Goal: Information Seeking & Learning: Learn about a topic

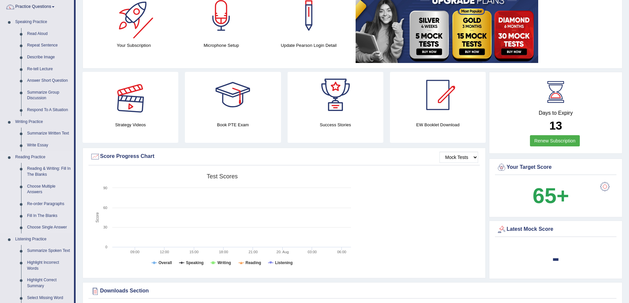
scroll to position [132, 0]
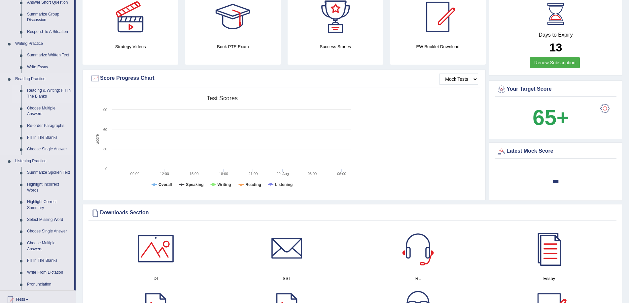
click at [47, 92] on link "Reading & Writing: Fill In The Blanks" at bounding box center [49, 93] width 50 height 17
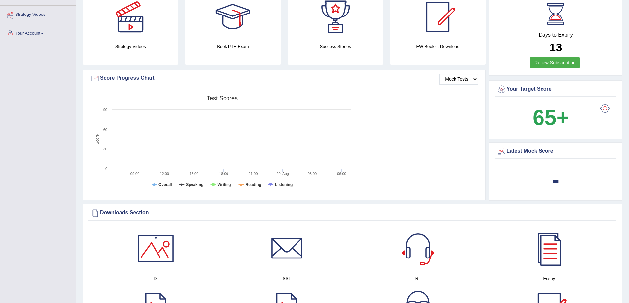
scroll to position [154, 0]
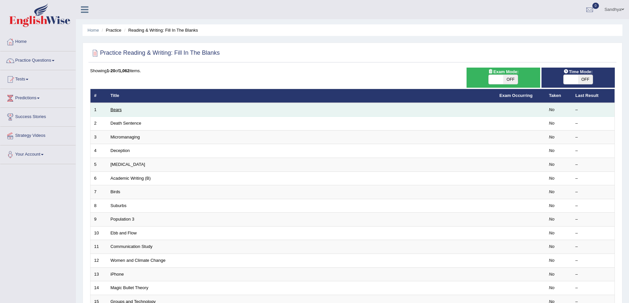
click at [119, 108] on link "Bears" at bounding box center [116, 109] width 11 height 5
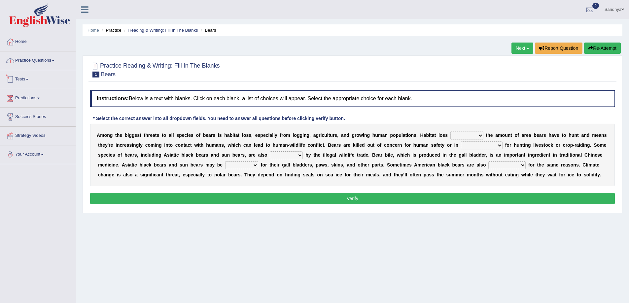
click at [62, 61] on link "Practice Questions" at bounding box center [37, 59] width 75 height 17
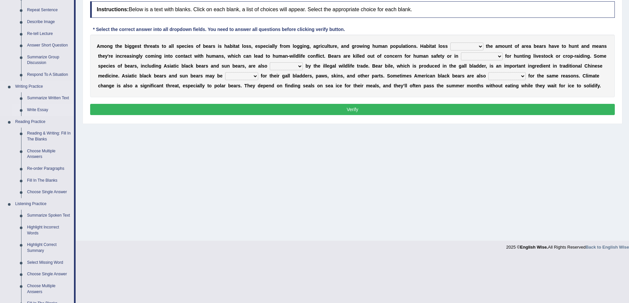
scroll to position [99, 0]
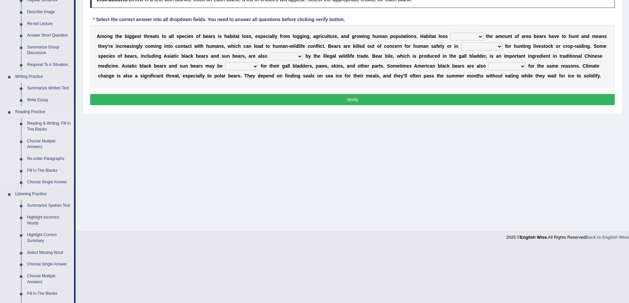
click at [47, 124] on link "Reading & Writing: Fill In The Blanks" at bounding box center [49, 126] width 50 height 17
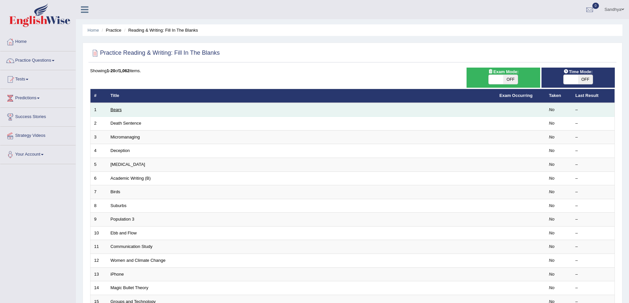
click at [120, 110] on link "Bears" at bounding box center [116, 109] width 11 height 5
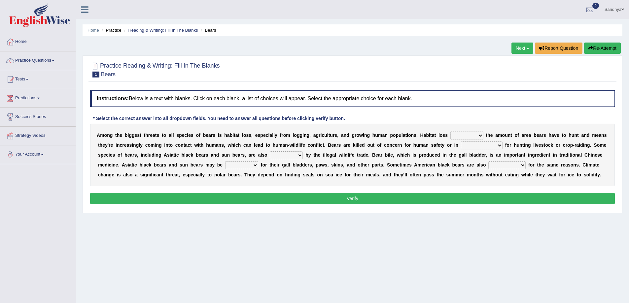
click at [515, 44] on link "Next »" at bounding box center [522, 48] width 22 height 11
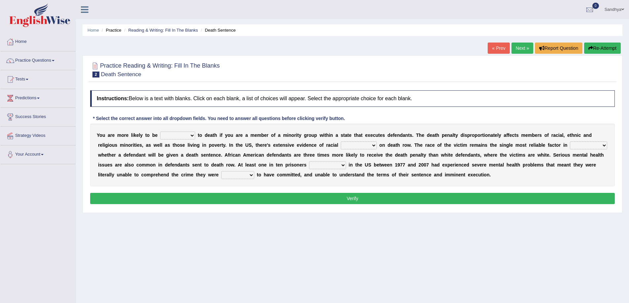
click at [515, 44] on link "Next »" at bounding box center [522, 48] width 22 height 11
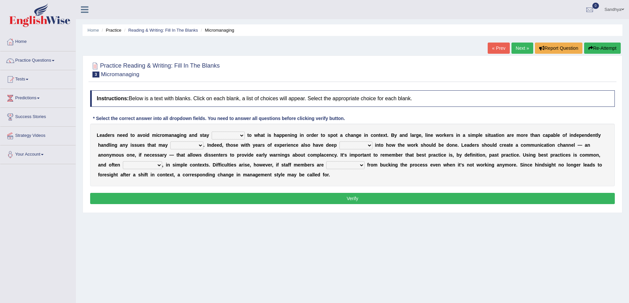
click at [496, 51] on link "« Prev" at bounding box center [498, 48] width 22 height 11
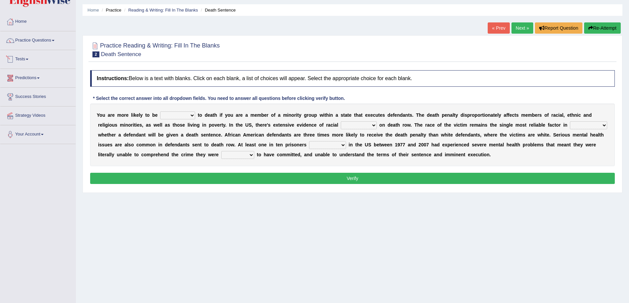
scroll to position [43, 0]
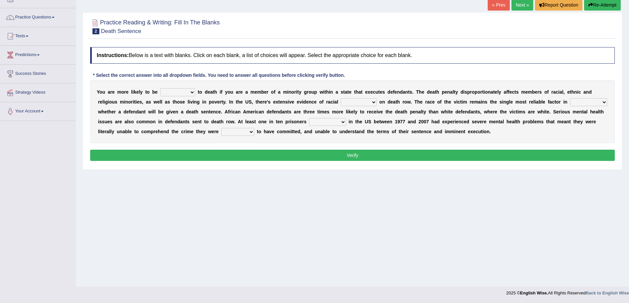
click at [191, 92] on select "penalized blamed complained sentenced" at bounding box center [177, 92] width 35 height 8
click at [375, 99] on select "bias equality appearance background" at bounding box center [359, 102] width 36 height 8
click at [594, 99] on select "determining adjoining undermining examining" at bounding box center [588, 102] width 37 height 8
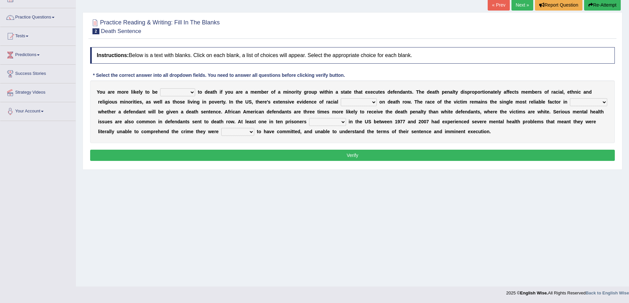
click at [174, 94] on select "penalized blamed complained sentenced" at bounding box center [177, 92] width 35 height 8
click at [160, 88] on select "penalized blamed complained sentenced" at bounding box center [177, 92] width 35 height 8
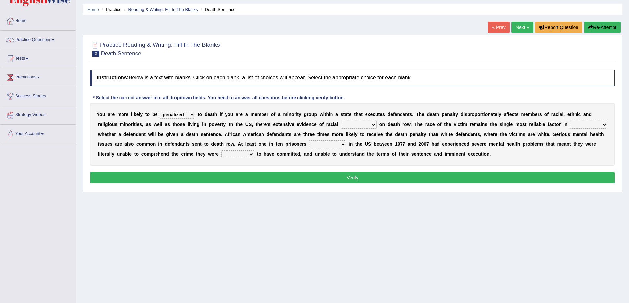
scroll to position [10, 0]
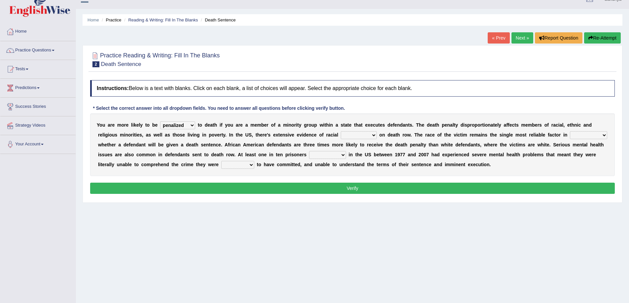
click at [334, 154] on select "electrocuted persecuted executed captured" at bounding box center [327, 155] width 37 height 8
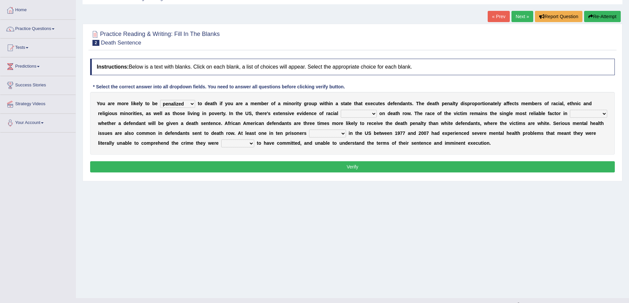
scroll to position [43, 0]
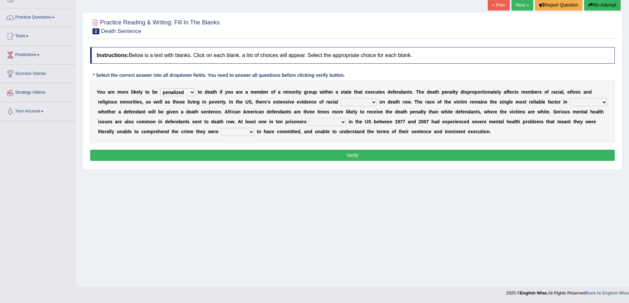
click at [331, 119] on select "electrocuted persecuted executed captured" at bounding box center [327, 122] width 37 height 8
click at [256, 131] on div "Y o u a r e m o r e l i k e l y t o b e penalized blamed complained sentenced t…" at bounding box center [352, 112] width 524 height 63
click at [244, 131] on select "alleged acclaimed persuaded claimed" at bounding box center [237, 132] width 33 height 8
click at [177, 85] on div "Y o u a r e m o r e l i k e l y t o b e penalized blamed complained sentenced t…" at bounding box center [352, 112] width 524 height 63
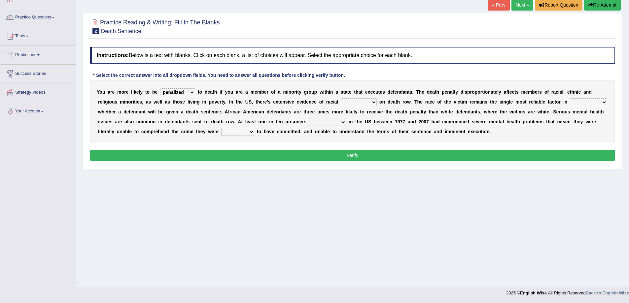
click at [180, 87] on div "Y o u a r e m o r e l i k e l y t o b e penalized blamed complained sentenced t…" at bounding box center [352, 112] width 524 height 63
click at [185, 96] on select "penalized blamed complained sentenced" at bounding box center [177, 92] width 35 height 8
click at [160, 88] on select "penalized blamed complained sentenced" at bounding box center [177, 92] width 35 height 8
click at [184, 92] on select "penalized blamed complained sentenced" at bounding box center [177, 92] width 35 height 8
select select "blamed"
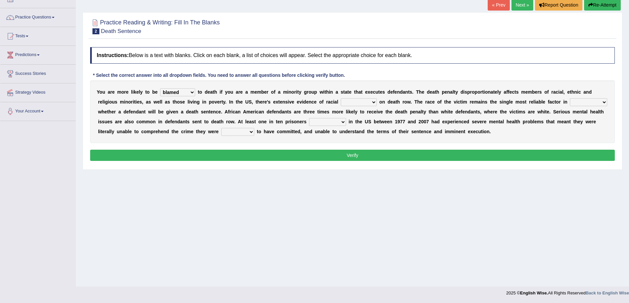
click at [160, 88] on select "penalized blamed complained sentenced" at bounding box center [177, 92] width 35 height 8
click at [360, 104] on select "bias equality appearance background" at bounding box center [359, 102] width 36 height 8
select select "equality"
click at [341, 98] on select "bias equality appearance background" at bounding box center [359, 102] width 36 height 8
click at [582, 103] on select "determining adjoining undermining examining" at bounding box center [588, 102] width 37 height 8
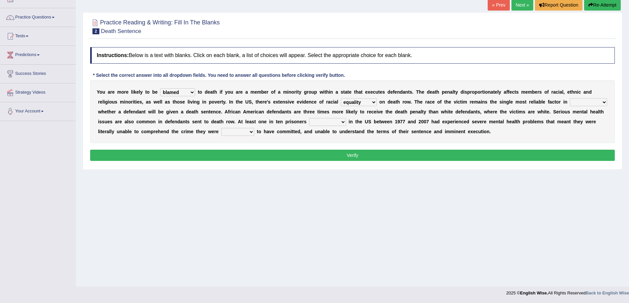
select select "determining"
click at [570, 98] on select "determining adjoining undermining examining" at bounding box center [588, 102] width 37 height 8
click at [315, 118] on div "Y o u a r e m o r e l i k e l y t o b e penalized blamed complained sentenced t…" at bounding box center [352, 112] width 524 height 63
click at [319, 122] on select "electrocuted persecuted executed captured" at bounding box center [327, 122] width 37 height 8
select select "executed"
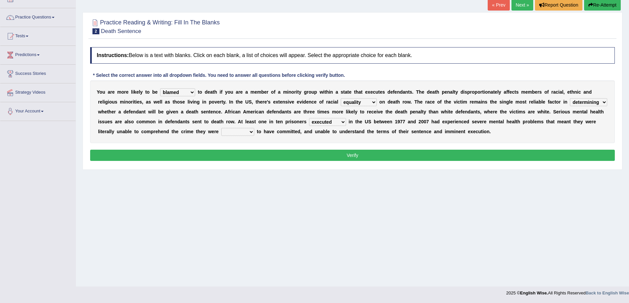
click at [309, 118] on select "electrocuted persecuted executed captured" at bounding box center [327, 122] width 37 height 8
click at [248, 130] on select "alleged acclaimed persuaded claimed" at bounding box center [237, 132] width 33 height 8
select select "claimed"
click at [221, 128] on select "alleged acclaimed persuaded claimed" at bounding box center [237, 132] width 33 height 8
click at [538, 148] on div "Instructions: Below is a text with blanks. Click on each blank, a list of choic…" at bounding box center [352, 105] width 528 height 122
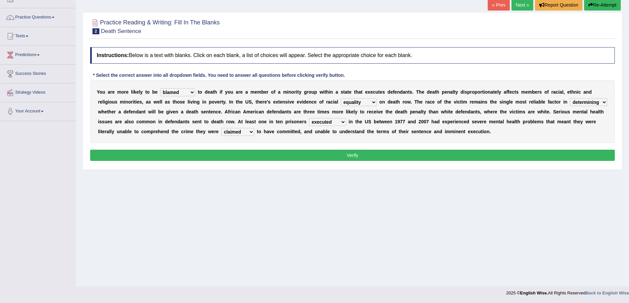
click at [539, 156] on button "Verify" at bounding box center [352, 155] width 524 height 11
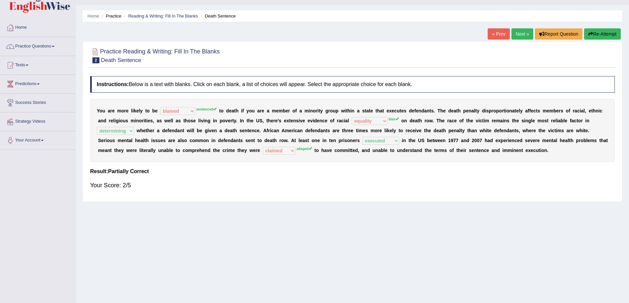
scroll to position [0, 0]
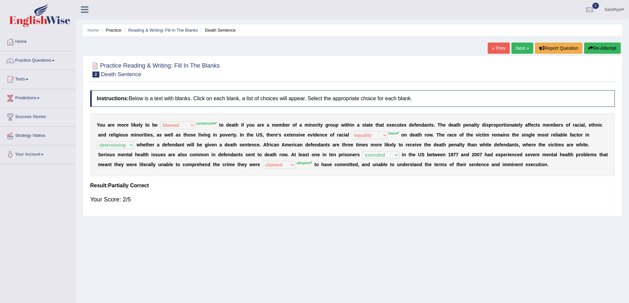
click at [525, 50] on link "Next »" at bounding box center [522, 48] width 22 height 11
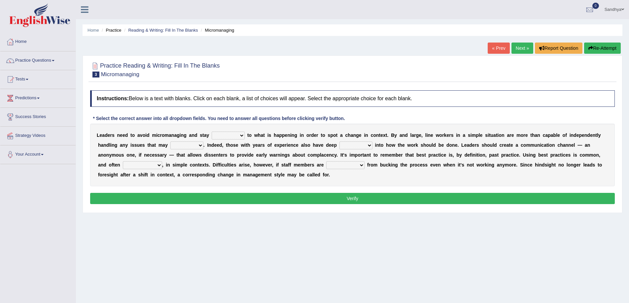
click at [526, 51] on link "Next »" at bounding box center [522, 48] width 22 height 11
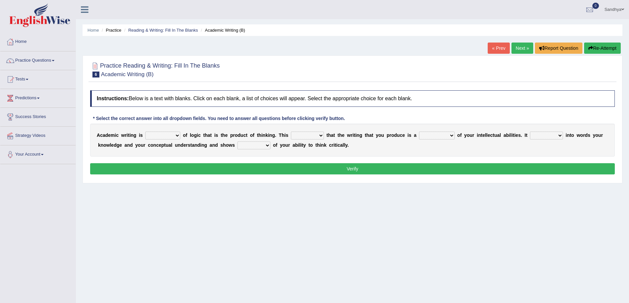
scroll to position [43, 0]
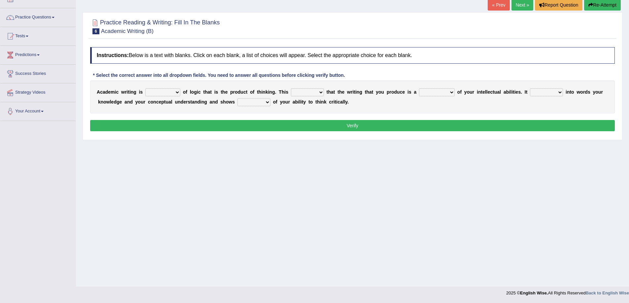
click at [173, 88] on div "A c a d e m i c w r i t i n g i s expectation entitlement expression exchange o…" at bounding box center [352, 97] width 524 height 33
click at [167, 94] on select "expectation entitlement expression exchange" at bounding box center [162, 92] width 35 height 8
click at [307, 90] on select "means questions stipulates answers" at bounding box center [307, 92] width 33 height 8
click at [306, 90] on select "means questions stipulates answers" at bounding box center [307, 92] width 33 height 8
click at [319, 94] on select "means questions stipulates answers" at bounding box center [307, 92] width 33 height 8
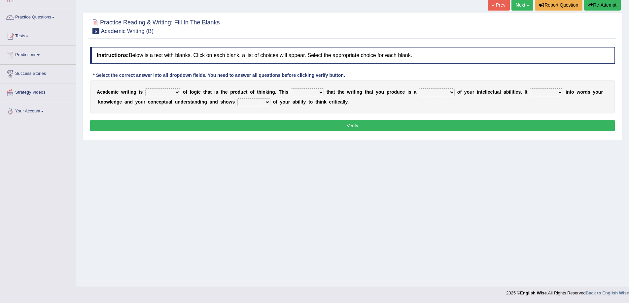
click at [441, 92] on select "redundancy mission credit reflection" at bounding box center [437, 92] width 36 height 8
click at [557, 93] on select "enriches shows allows puts" at bounding box center [546, 92] width 33 height 8
click at [579, 106] on div "A c a d e m i c w r i t i n g i s expectation entitlement expression exchange o…" at bounding box center [352, 97] width 524 height 33
click at [258, 111] on div "A c a d e m i c w r i t i n g i s expectation entitlement expression exchange o…" at bounding box center [352, 97] width 524 height 33
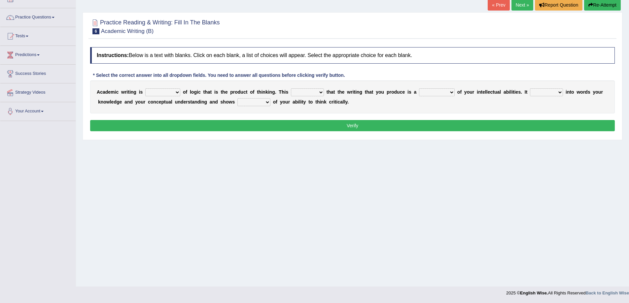
click at [258, 107] on div "A c a d e m i c w r i t i n g i s expectation entitlement expression exchange o…" at bounding box center [352, 97] width 524 height 33
click at [262, 103] on select "hassle excuse capacity evidence" at bounding box center [253, 102] width 33 height 8
click at [164, 92] on select "expectation entitlement expression exchange" at bounding box center [162, 92] width 35 height 8
select select "expression"
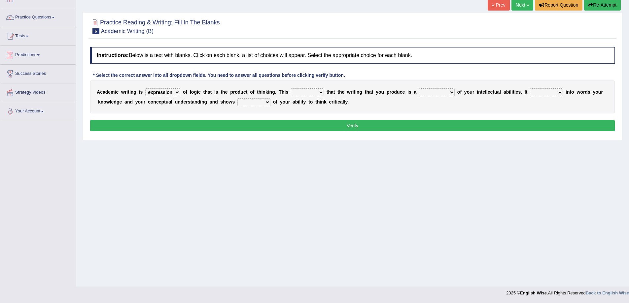
click at [145, 88] on select "expectation entitlement expression exchange" at bounding box center [162, 92] width 35 height 8
click at [307, 94] on select "means questions stipulates answers" at bounding box center [307, 92] width 33 height 8
select select "means"
click at [291, 88] on select "means questions stipulates answers" at bounding box center [307, 92] width 33 height 8
click at [435, 86] on div "A c a d e m i c w r i t i n g i s expectation entitlement expression exchange o…" at bounding box center [352, 97] width 524 height 33
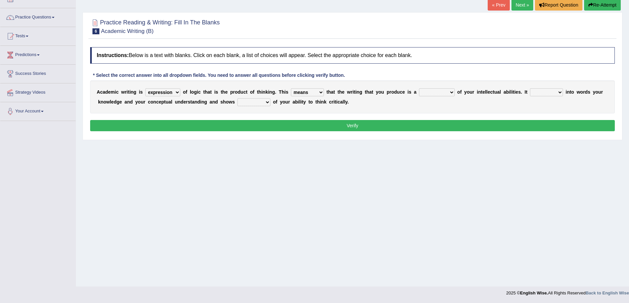
click at [435, 90] on select "redundancy mission credit reflection" at bounding box center [437, 92] width 36 height 8
select select "reflection"
click at [419, 88] on select "redundancy mission credit reflection" at bounding box center [437, 92] width 36 height 8
click at [536, 91] on select "enriches shows allows puts" at bounding box center [546, 92] width 33 height 8
select select "allows"
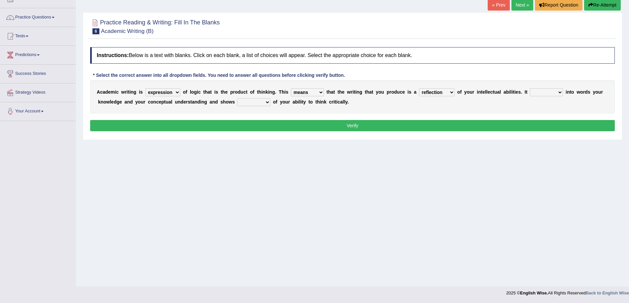
click at [530, 88] on select "enriches shows allows puts" at bounding box center [546, 92] width 33 height 8
click at [269, 99] on select "hassle excuse capacity evidence" at bounding box center [253, 102] width 33 height 8
select select "capacity"
click at [237, 98] on select "hassle excuse capacity evidence" at bounding box center [253, 102] width 33 height 8
click at [328, 129] on button "Verify" at bounding box center [352, 125] width 524 height 11
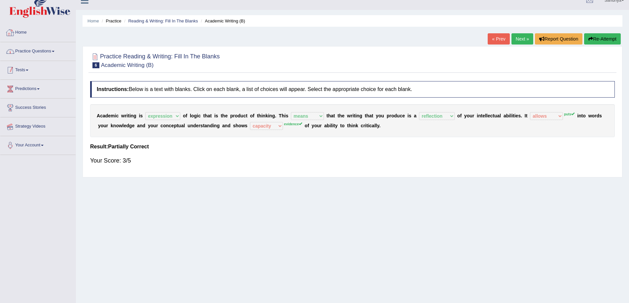
scroll to position [0, 0]
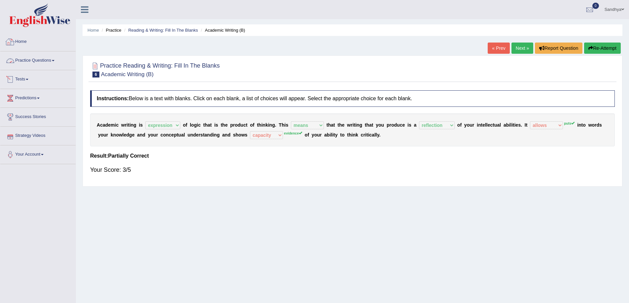
click at [54, 61] on span at bounding box center [53, 60] width 3 height 1
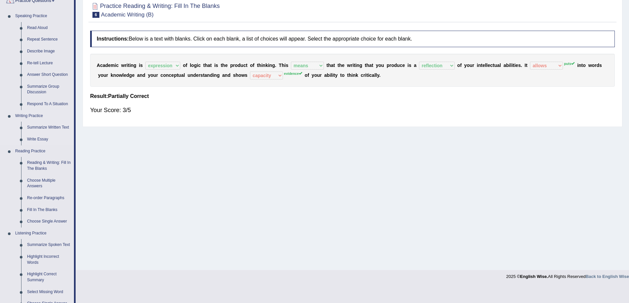
scroll to position [132, 0]
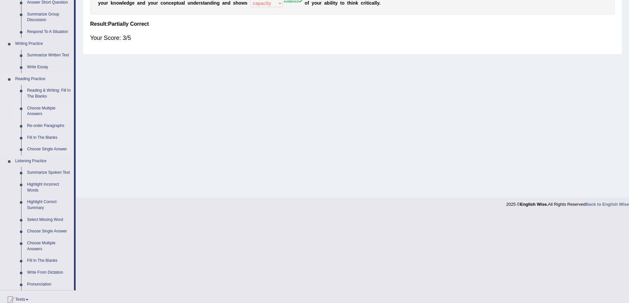
click at [39, 109] on link "Choose Multiple Answers" at bounding box center [49, 111] width 50 height 17
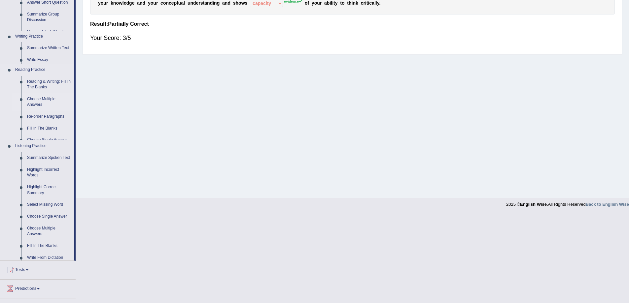
scroll to position [43, 0]
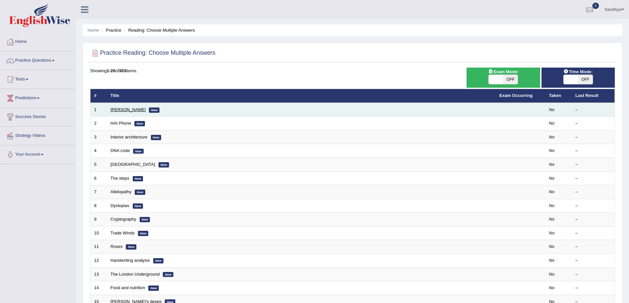
click at [135, 111] on link "Damian Scarf" at bounding box center [128, 109] width 35 height 5
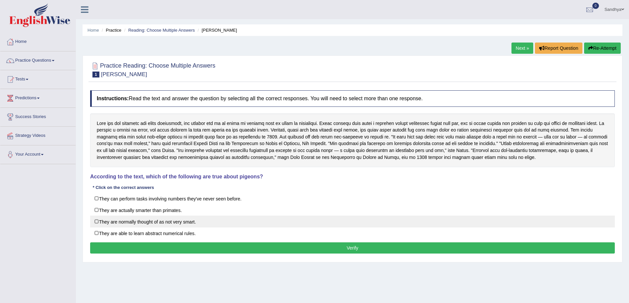
drag, startPoint x: 171, startPoint y: 221, endPoint x: 173, endPoint y: 211, distance: 10.6
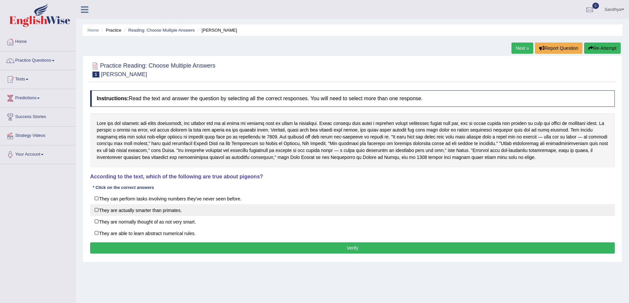
click at [172, 216] on div "They can perform tasks involving numbers they've never seen before. They are ac…" at bounding box center [352, 216] width 524 height 47
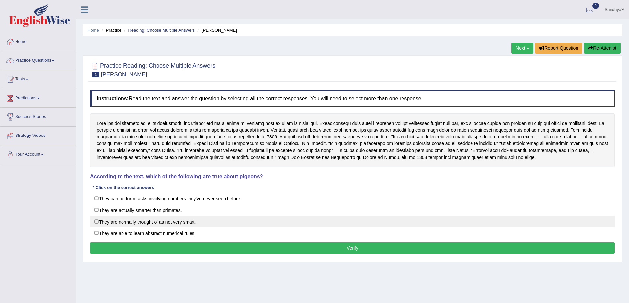
drag, startPoint x: 359, startPoint y: 245, endPoint x: 208, endPoint y: 218, distance: 153.8
click at [208, 218] on div "Instructions: Read the text and answer the question by selecting all the correc…" at bounding box center [352, 173] width 528 height 172
click at [208, 218] on label "They are normally thought of as not very smart." at bounding box center [352, 222] width 524 height 12
checkbox input "true"
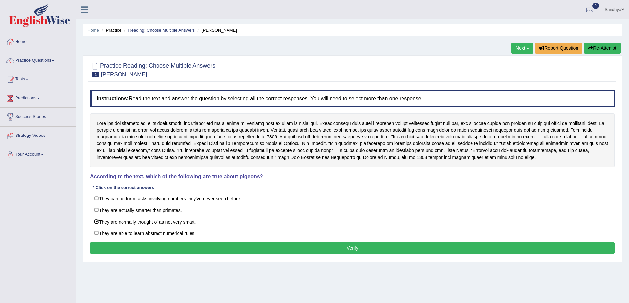
click at [317, 245] on button "Verify" at bounding box center [352, 248] width 524 height 11
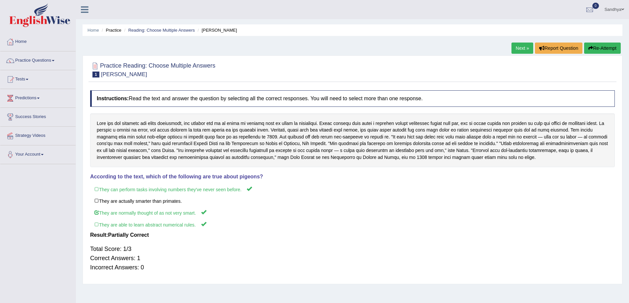
click at [512, 45] on link "Next »" at bounding box center [522, 48] width 22 height 11
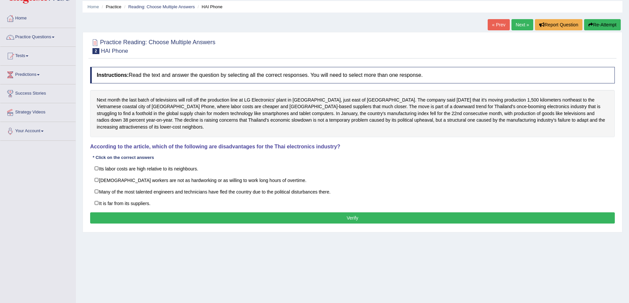
scroll to position [43, 0]
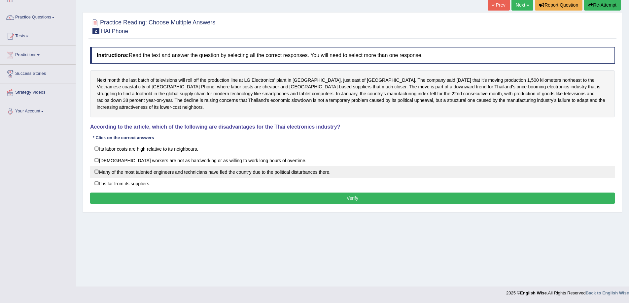
click at [212, 166] on label "Many of the most talented engineers and technicians have fled the country due t…" at bounding box center [352, 172] width 524 height 12
checkbox input "true"
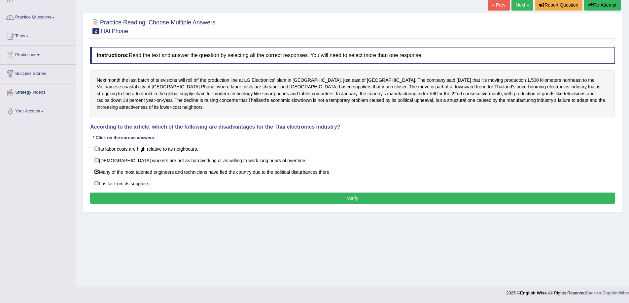
click at [386, 193] on button "Verify" at bounding box center [352, 198] width 524 height 11
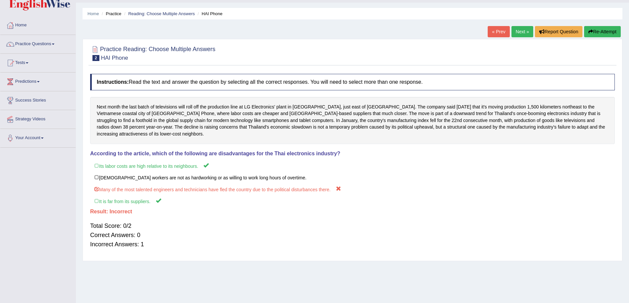
scroll to position [0, 0]
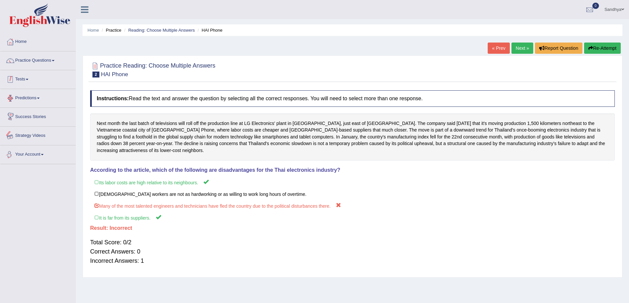
click at [60, 64] on link "Practice Questions" at bounding box center [37, 59] width 75 height 17
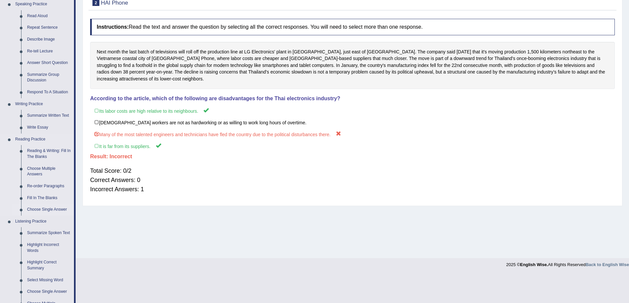
scroll to position [132, 0]
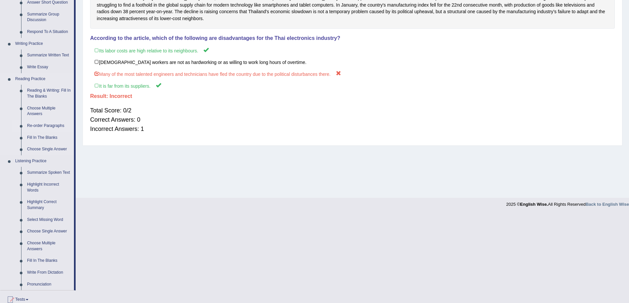
click at [37, 125] on link "Re-order Paragraphs" at bounding box center [49, 126] width 50 height 12
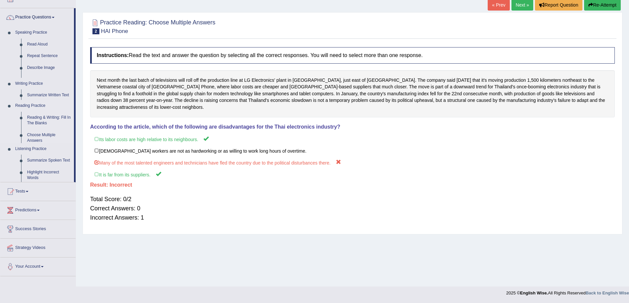
scroll to position [43, 0]
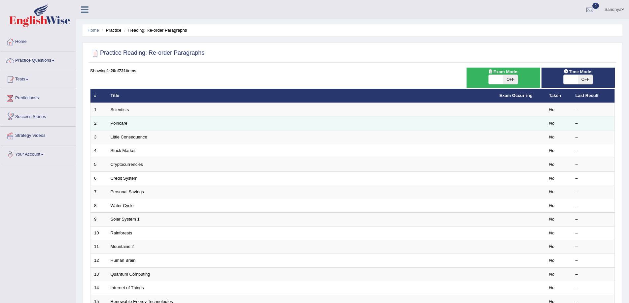
click at [134, 124] on td "Poincare" at bounding box center [301, 124] width 389 height 14
click at [127, 123] on link "Poincare" at bounding box center [119, 123] width 17 height 5
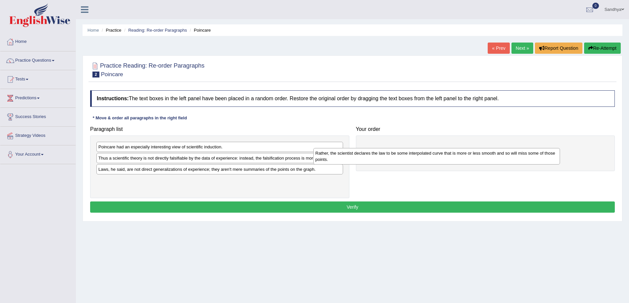
drag, startPoint x: 201, startPoint y: 144, endPoint x: 460, endPoint y: 131, distance: 259.4
click at [460, 148] on div "Rather, the scientist declares the law to be some interpolated curve that is mo…" at bounding box center [436, 156] width 247 height 17
drag, startPoint x: 253, startPoint y: 138, endPoint x: 269, endPoint y: 163, distance: 29.5
click at [439, 162] on div "Paragraph list [PERSON_NAME] had an especially interesting view of scientific i…" at bounding box center [352, 160] width 531 height 75
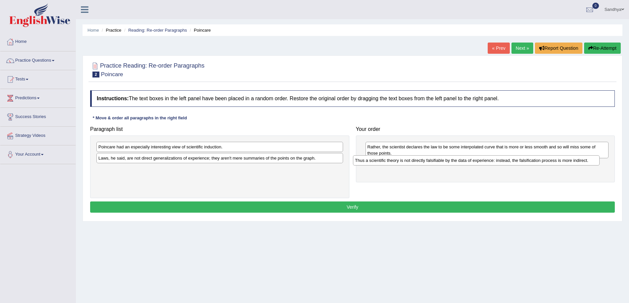
drag, startPoint x: 269, startPoint y: 156, endPoint x: 526, endPoint y: 158, distance: 256.8
click at [526, 158] on div "Thus a scientific theory is not directly falsifiable by the data of experience:…" at bounding box center [476, 160] width 247 height 10
drag, startPoint x: 318, startPoint y: 152, endPoint x: 545, endPoint y: 190, distance: 229.2
click at [545, 191] on div "Paragraph list [PERSON_NAME] had an especially interesting view of scientific i…" at bounding box center [352, 160] width 531 height 75
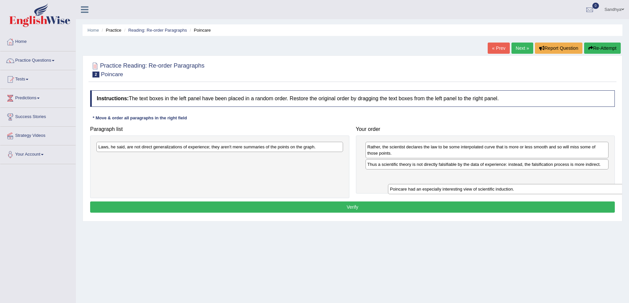
drag, startPoint x: 316, startPoint y: 148, endPoint x: 607, endPoint y: 176, distance: 292.4
click at [607, 184] on div "Poincare had an especially interesting view of scientific induction." at bounding box center [511, 189] width 247 height 10
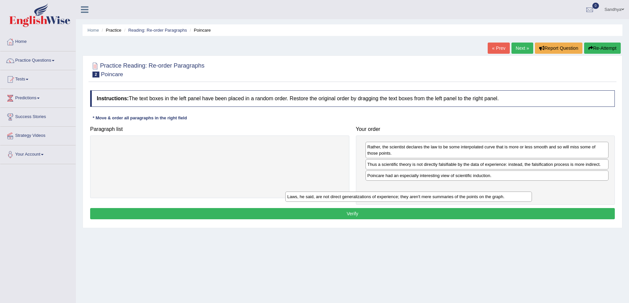
drag, startPoint x: 319, startPoint y: 149, endPoint x: 508, endPoint y: 199, distance: 195.2
click at [508, 199] on div "Laws, he said, are not direct generalizations of experience; they aren't mere s…" at bounding box center [408, 197] width 247 height 10
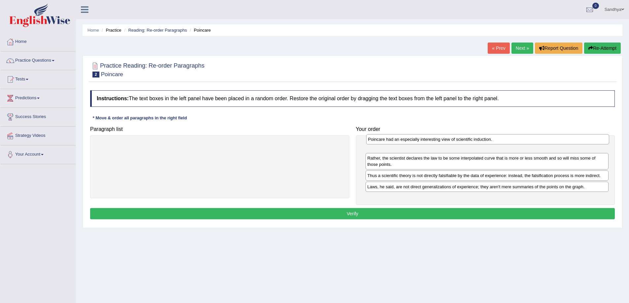
drag, startPoint x: 463, startPoint y: 177, endPoint x: 463, endPoint y: 141, distance: 36.3
click at [463, 141] on div "Poincare had an especially interesting view of scientific induction." at bounding box center [487, 139] width 243 height 10
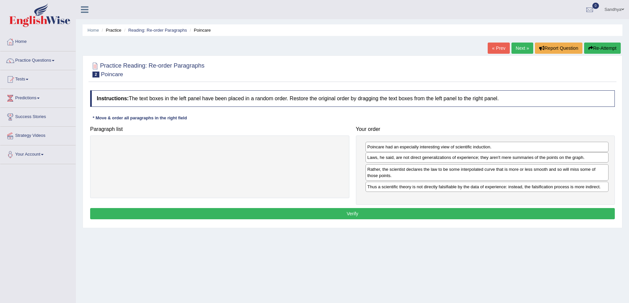
drag, startPoint x: 462, startPoint y: 189, endPoint x: 462, endPoint y: 160, distance: 29.4
click at [462, 160] on div "Laws, he said, are not direct generalizations of experience; they aren't mere s…" at bounding box center [486, 157] width 243 height 10
click at [360, 209] on button "Verify" at bounding box center [352, 213] width 524 height 11
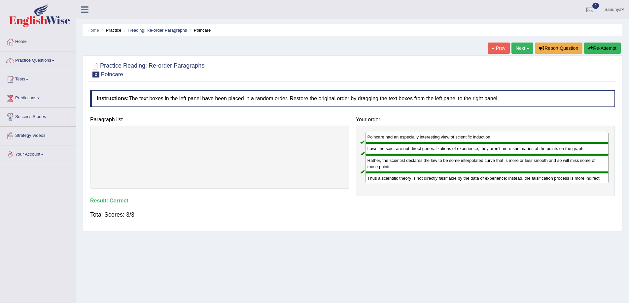
click at [619, 49] on button "Re-Attempt" at bounding box center [602, 48] width 37 height 11
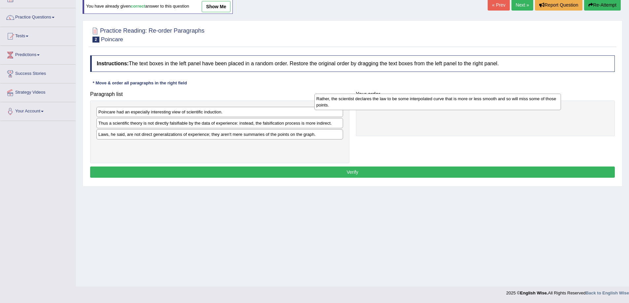
drag, startPoint x: 120, startPoint y: 116, endPoint x: 338, endPoint y: 102, distance: 218.2
click at [338, 102] on div "Rather, the scientist declares the law to be some interpolated curve that is mo…" at bounding box center [437, 102] width 247 height 17
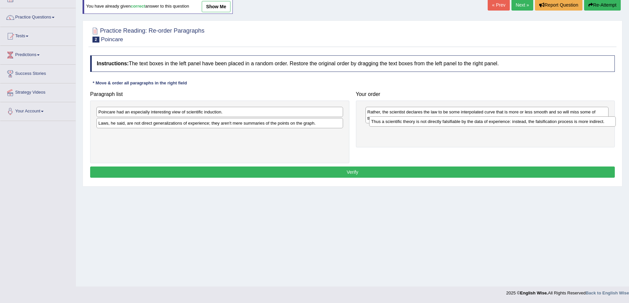
drag, startPoint x: 170, startPoint y: 121, endPoint x: 442, endPoint y: 120, distance: 272.6
click at [442, 120] on div "Thus a scientific theory is not directly falsifiable by the data of experience:…" at bounding box center [492, 122] width 247 height 10
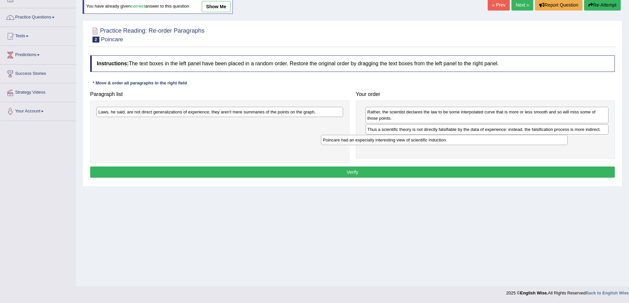
drag, startPoint x: 232, startPoint y: 112, endPoint x: 460, endPoint y: 137, distance: 229.5
click at [460, 138] on div "Poincare had an especially interesting view of scientific induction." at bounding box center [444, 140] width 247 height 10
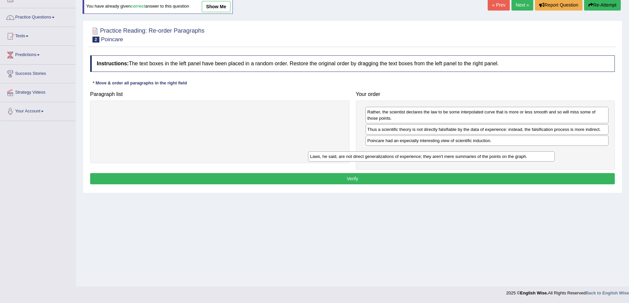
drag, startPoint x: 292, startPoint y: 109, endPoint x: 511, endPoint y: 149, distance: 222.1
click at [509, 151] on div "Laws, he said, are not direct generalizations of experience; they aren't mere s…" at bounding box center [431, 156] width 247 height 10
click at [525, 185] on div "Instructions: The text boxes in the left panel have been placed in a random ord…" at bounding box center [352, 121] width 528 height 138
click at [524, 176] on button "Verify" at bounding box center [352, 178] width 524 height 11
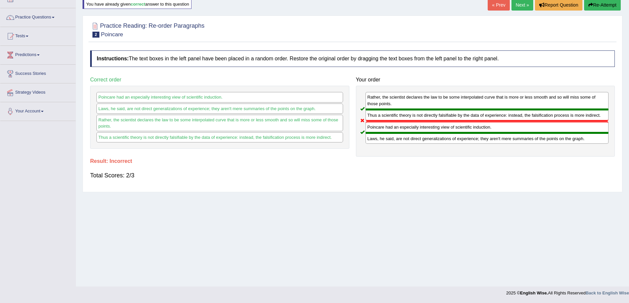
click at [522, 10] on link "Next »" at bounding box center [522, 4] width 22 height 11
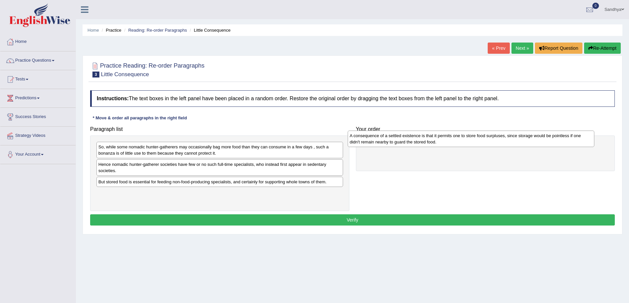
drag, startPoint x: 148, startPoint y: 183, endPoint x: 428, endPoint y: 141, distance: 283.3
click at [428, 141] on div "A consequence of a settled existence is that it permits one to store food surpl…" at bounding box center [471, 139] width 247 height 17
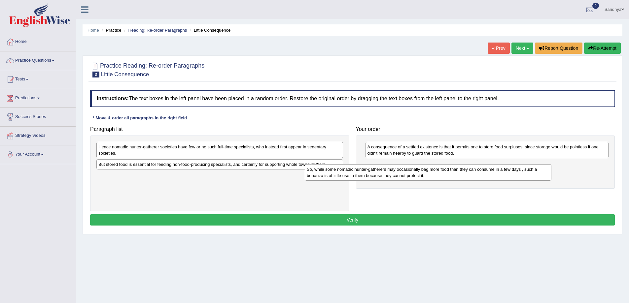
drag, startPoint x: 217, startPoint y: 151, endPoint x: 430, endPoint y: 170, distance: 213.7
click at [429, 170] on div "So, while some nomadic hunter-gatherers may occasionally bag more food than the…" at bounding box center [428, 172] width 247 height 17
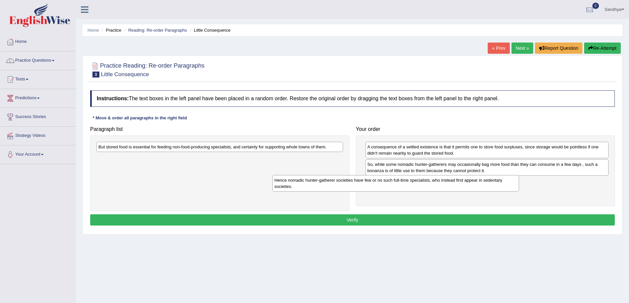
drag, startPoint x: 232, startPoint y: 158, endPoint x: 356, endPoint y: 180, distance: 126.3
click at [383, 187] on div "Hence nomadic hunter-gatherer societies have few or no such full-time specialis…" at bounding box center [395, 183] width 247 height 17
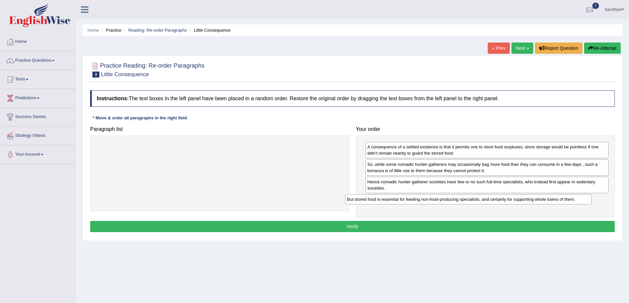
drag, startPoint x: 191, startPoint y: 151, endPoint x: 442, endPoint y: 202, distance: 256.1
click at [442, 202] on div "But stored food is essential for feeding non-food-producing specialists, and ce…" at bounding box center [468, 199] width 247 height 10
drag, startPoint x: 385, startPoint y: 205, endPoint x: 387, endPoint y: 186, distance: 19.2
click at [387, 185] on div "A consequence of a settled existence is that it permits one to store food surpl…" at bounding box center [485, 177] width 259 height 82
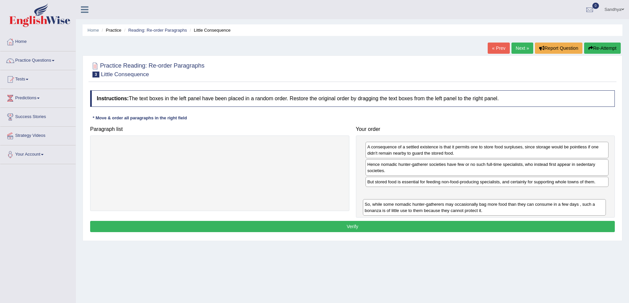
drag, startPoint x: 386, startPoint y: 170, endPoint x: 385, endPoint y: 212, distance: 41.9
click at [385, 212] on div "So, while some nomadic hunter-gatherers may occasionally bag more food than the…" at bounding box center [484, 207] width 243 height 17
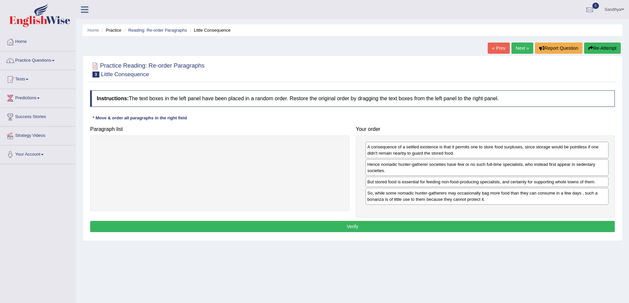
drag, startPoint x: 382, startPoint y: 188, endPoint x: 382, endPoint y: 182, distance: 5.6
click at [382, 182] on div "A consequence of a settled existence is that it permits one to store food surpl…" at bounding box center [485, 177] width 259 height 82
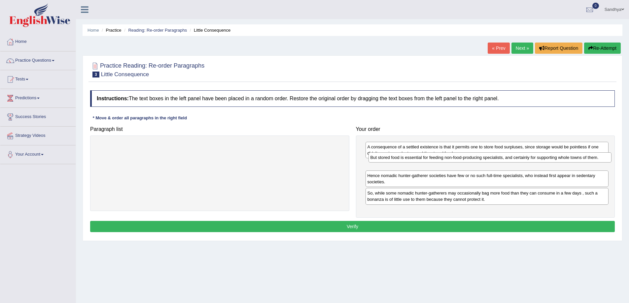
drag, startPoint x: 382, startPoint y: 182, endPoint x: 379, endPoint y: 163, distance: 19.0
click at [381, 162] on div "But stored food is essential for feeding non-food-producing specialists, and ce…" at bounding box center [489, 157] width 243 height 10
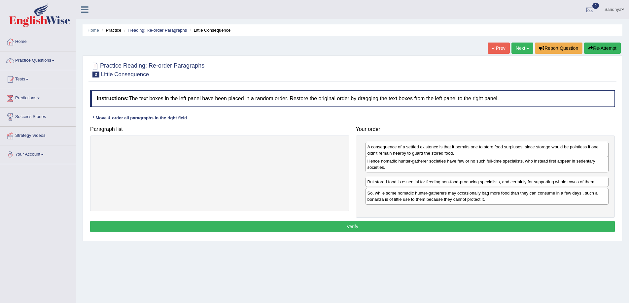
drag, startPoint x: 428, startPoint y: 183, endPoint x: 428, endPoint y: 168, distance: 14.5
click at [428, 168] on div "Hence nomadic hunter-gatherer societies have few or no such full-time specialis…" at bounding box center [486, 164] width 243 height 17
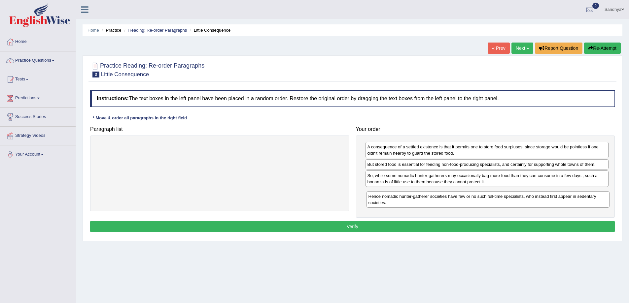
drag, startPoint x: 434, startPoint y: 162, endPoint x: 435, endPoint y: 193, distance: 31.7
click at [435, 193] on div "Hence nomadic hunter-gatherer societies have few or no such full-time specialis…" at bounding box center [487, 199] width 243 height 17
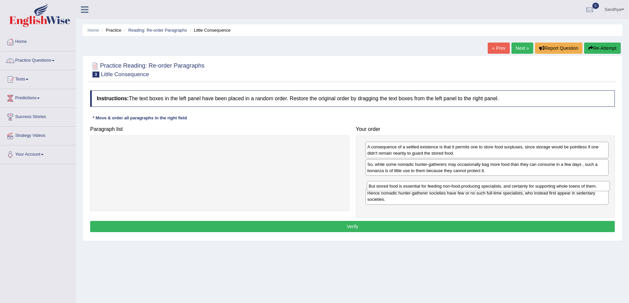
drag, startPoint x: 400, startPoint y: 163, endPoint x: 403, endPoint y: 179, distance: 16.3
click at [403, 181] on div "But stored food is essential for feeding non-food-producing specialists, and ce…" at bounding box center [488, 186] width 243 height 10
click at [367, 230] on button "Verify" at bounding box center [352, 226] width 524 height 11
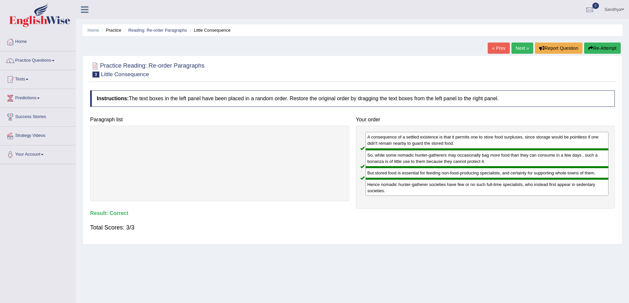
click at [520, 41] on div "Home Practice Reading: Re-order Paragraphs Little Consequence « Prev Next » Rep…" at bounding box center [352, 165] width 553 height 330
click at [519, 45] on link "Next »" at bounding box center [522, 48] width 22 height 11
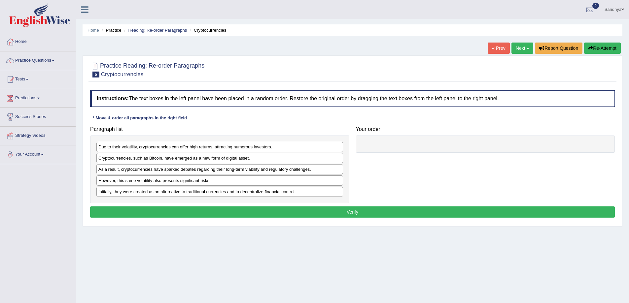
click at [493, 50] on link "« Prev" at bounding box center [498, 48] width 22 height 11
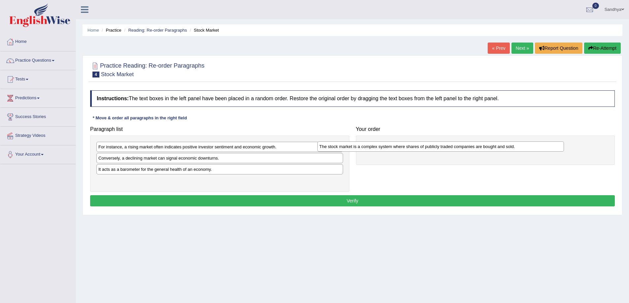
drag, startPoint x: 237, startPoint y: 159, endPoint x: 469, endPoint y: 140, distance: 233.1
click at [469, 142] on div "The stock market is a complex system where shares of publicly traded companies …" at bounding box center [440, 147] width 247 height 10
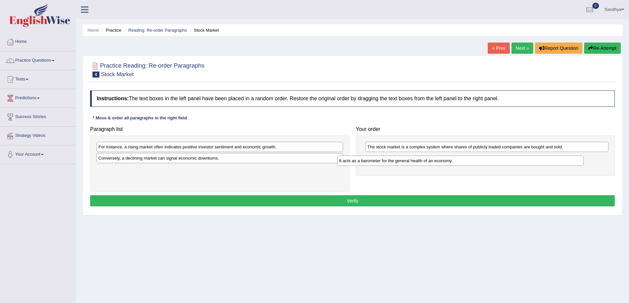
drag, startPoint x: 262, startPoint y: 170, endPoint x: 503, endPoint y: 161, distance: 240.8
click at [503, 161] on div "It acts as a barometer for the general health of an economy." at bounding box center [460, 161] width 247 height 10
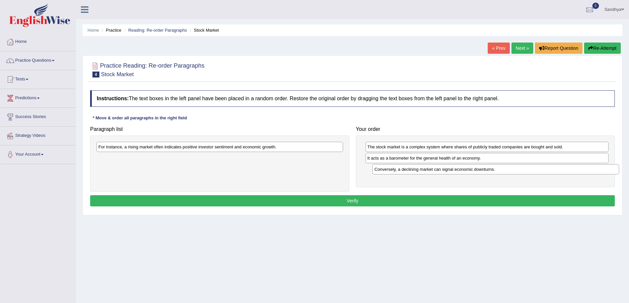
drag, startPoint x: 195, startPoint y: 158, endPoint x: 471, endPoint y: 170, distance: 276.8
click at [471, 170] on div "Conversely, a declining market can signal economic downturns." at bounding box center [495, 169] width 247 height 10
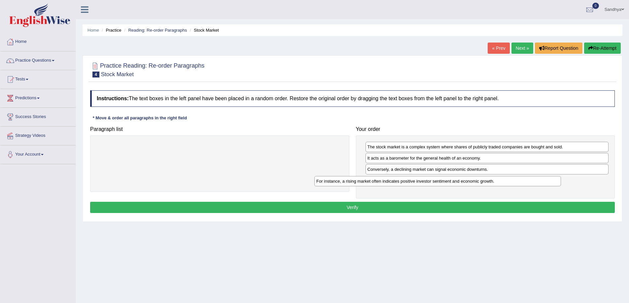
drag, startPoint x: 302, startPoint y: 150, endPoint x: 519, endPoint y: 184, distance: 220.5
click at [519, 184] on div "For instance, a rising market often indicates positive investor sentiment and e…" at bounding box center [437, 181] width 247 height 10
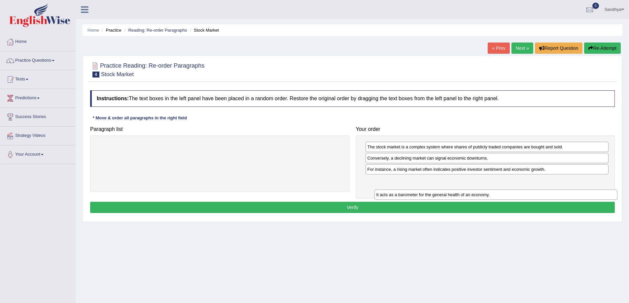
drag, startPoint x: 397, startPoint y: 159, endPoint x: 406, endPoint y: 196, distance: 37.7
click at [406, 196] on div "It acts as a barometer for the general health of an economy." at bounding box center [495, 195] width 243 height 10
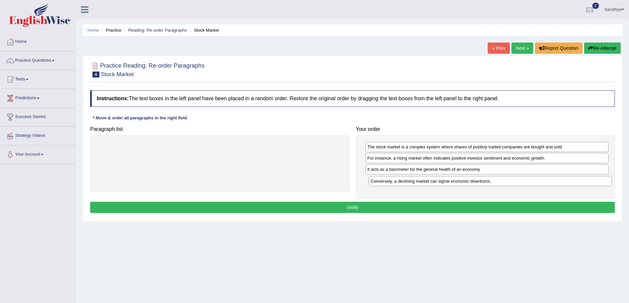
drag, startPoint x: 415, startPoint y: 158, endPoint x: 414, endPoint y: 181, distance: 23.1
click at [414, 181] on div "Conversely, a declining market can signal economic downturns." at bounding box center [490, 181] width 243 height 10
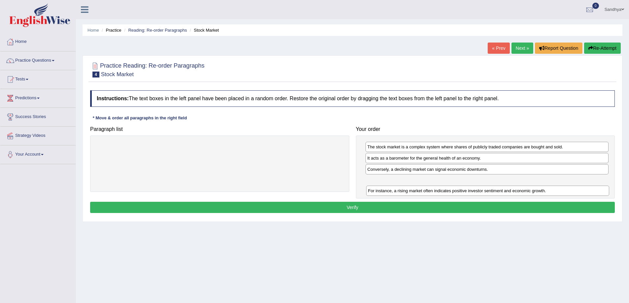
drag, startPoint x: 415, startPoint y: 158, endPoint x: 417, endPoint y: 183, distance: 24.8
click at [416, 186] on div "For instance, a rising market often indicates positive investor sentiment and e…" at bounding box center [487, 191] width 243 height 10
drag, startPoint x: 416, startPoint y: 172, endPoint x: 417, endPoint y: 189, distance: 17.2
click at [417, 189] on div "Conversely, a declining market can signal economic downturns." at bounding box center [487, 186] width 243 height 10
click at [410, 204] on button "Verify" at bounding box center [352, 207] width 524 height 11
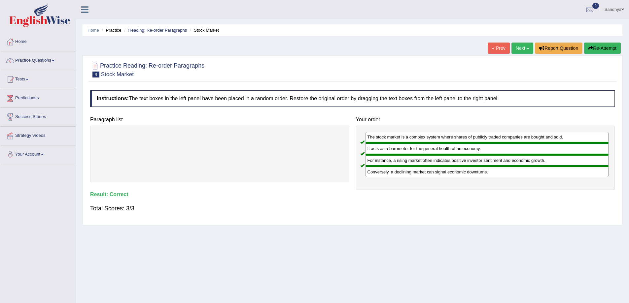
click at [522, 52] on link "Next »" at bounding box center [522, 48] width 22 height 11
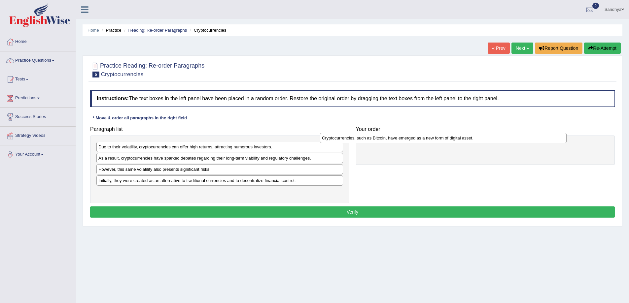
drag, startPoint x: 242, startPoint y: 158, endPoint x: 477, endPoint y: 143, distance: 235.1
click at [477, 143] on div "Cryptocurrencies, such as Bitcoin, have emerged as a new form of digital asset." at bounding box center [443, 138] width 247 height 10
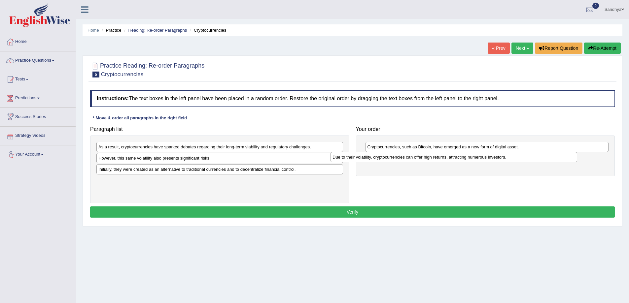
drag, startPoint x: 159, startPoint y: 149, endPoint x: 397, endPoint y: 160, distance: 237.9
click at [397, 160] on div "Due to their volatility, cryptocurrencies can offer high returns, attracting nu…" at bounding box center [453, 157] width 247 height 10
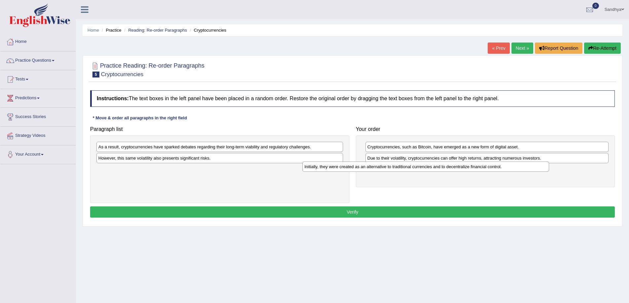
drag, startPoint x: 113, startPoint y: 170, endPoint x: 319, endPoint y: 169, distance: 206.6
click at [320, 167] on div "Initially, they were created as an alternative to traditional currencies and to…" at bounding box center [425, 167] width 247 height 10
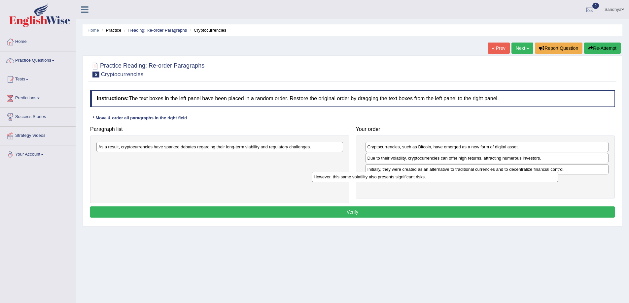
drag, startPoint x: 175, startPoint y: 153, endPoint x: 407, endPoint y: 174, distance: 232.3
click at [407, 174] on div "However, this same volatility also presents significant risks." at bounding box center [435, 177] width 247 height 10
drag, startPoint x: 219, startPoint y: 141, endPoint x: 325, endPoint y: 162, distance: 108.2
click at [421, 179] on div "Paragraph list As a result, cryptocurrencies have sparked debates regarding the…" at bounding box center [352, 163] width 531 height 80
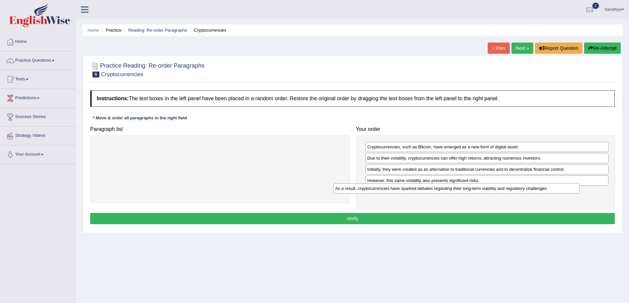
drag, startPoint x: 277, startPoint y: 146, endPoint x: 521, endPoint y: 181, distance: 246.7
click at [523, 184] on div "As a result, cryptocurrencies have sparked debates regarding their long-term vi…" at bounding box center [456, 189] width 247 height 10
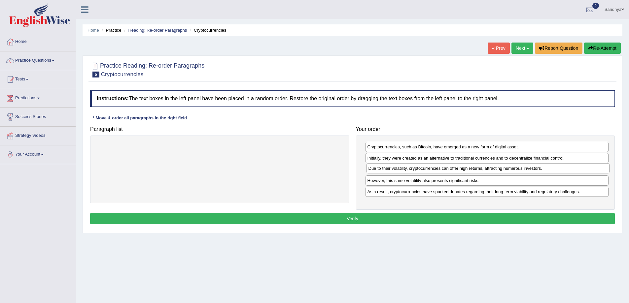
drag, startPoint x: 434, startPoint y: 159, endPoint x: 435, endPoint y: 169, distance: 10.3
click at [435, 169] on div "Due to their volatility, cryptocurrencies can offer high returns, attracting nu…" at bounding box center [487, 168] width 243 height 10
click at [481, 219] on button "Verify" at bounding box center [352, 218] width 524 height 11
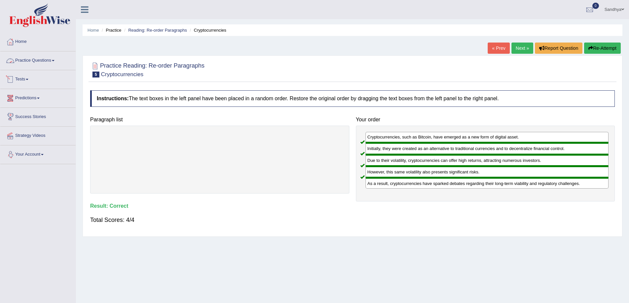
click at [43, 64] on link "Practice Questions" at bounding box center [37, 59] width 75 height 17
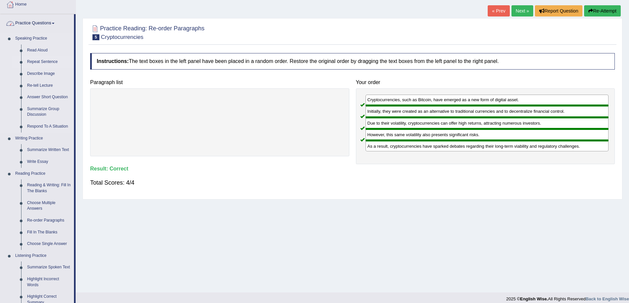
scroll to position [132, 0]
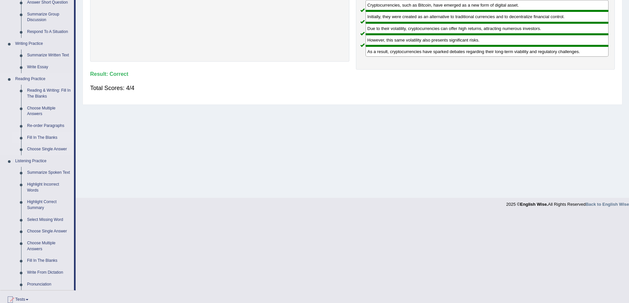
click at [41, 140] on link "Fill In The Blanks" at bounding box center [49, 138] width 50 height 12
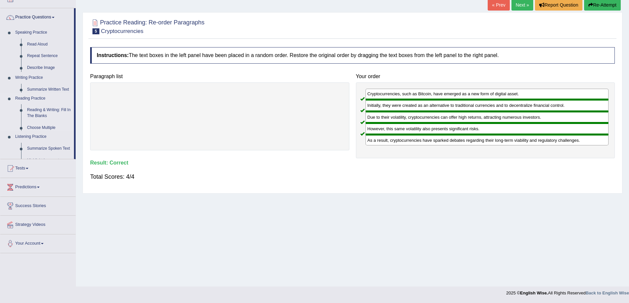
scroll to position [43, 0]
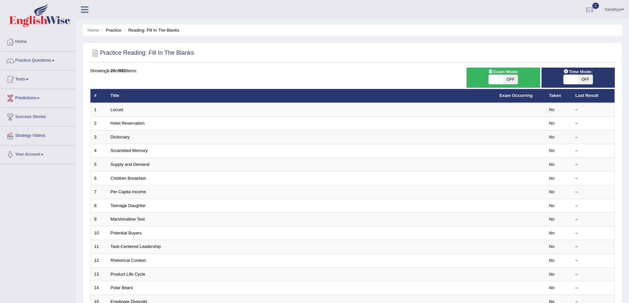
click at [118, 111] on link "Locust" at bounding box center [117, 109] width 13 height 5
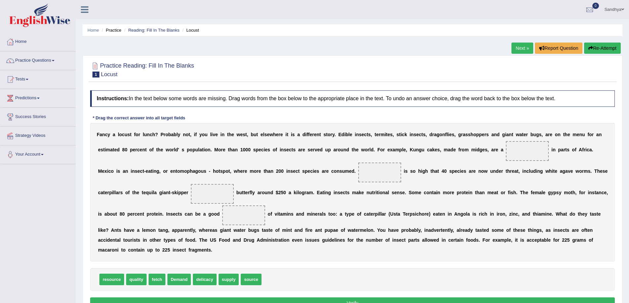
click at [512, 44] on link "Next »" at bounding box center [522, 48] width 22 height 11
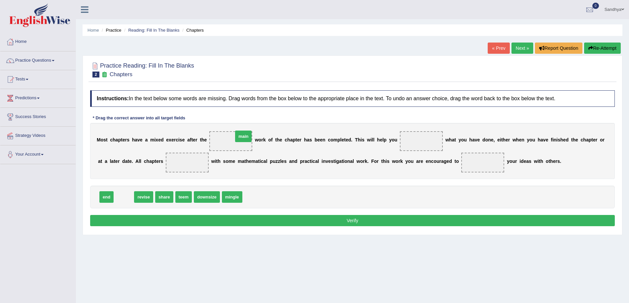
drag, startPoint x: 126, startPoint y: 197, endPoint x: 245, endPoint y: 136, distance: 134.0
drag, startPoint x: 123, startPoint y: 194, endPoint x: 432, endPoint y: 140, distance: 313.7
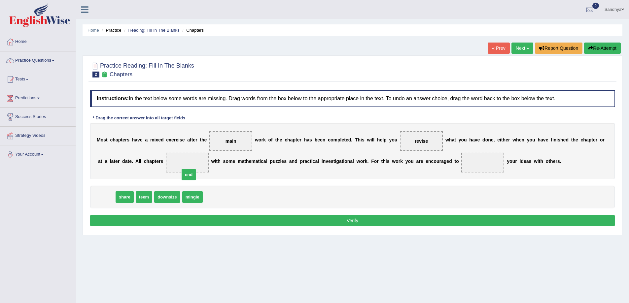
drag, startPoint x: 103, startPoint y: 199, endPoint x: 185, endPoint y: 177, distance: 85.2
drag, startPoint x: 121, startPoint y: 181, endPoint x: 477, endPoint y: 156, distance: 356.7
click at [446, 226] on button "Verify" at bounding box center [352, 220] width 524 height 11
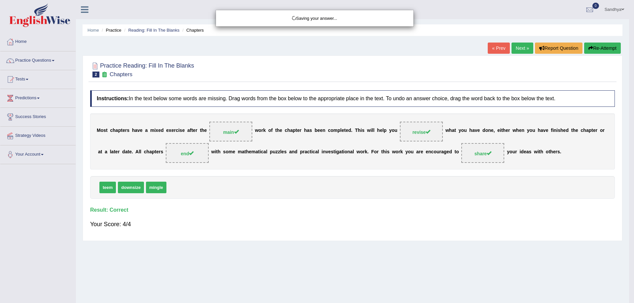
click at [446, 225] on body "Toggle navigation Home Practice Questions Speaking Practice Read Aloud Repeat S…" at bounding box center [317, 151] width 634 height 303
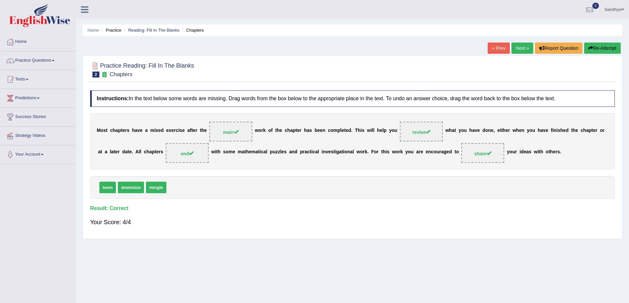
click at [522, 47] on link "Next »" at bounding box center [522, 48] width 22 height 11
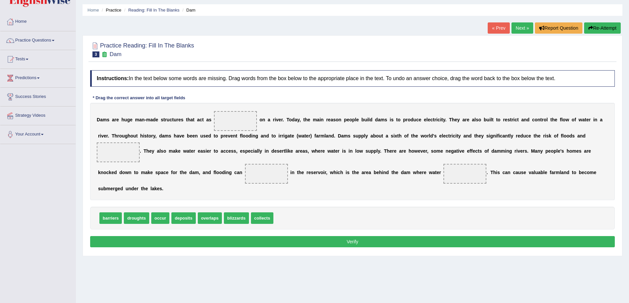
scroll to position [43, 0]
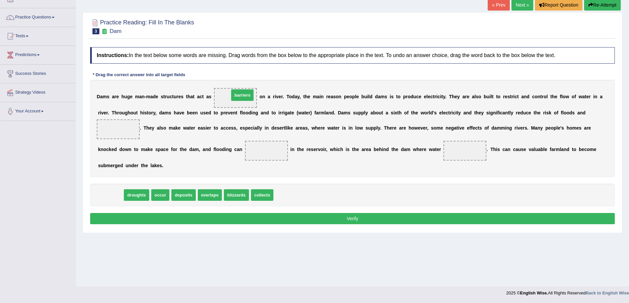
drag, startPoint x: 105, startPoint y: 194, endPoint x: 234, endPoint y: 99, distance: 159.9
drag, startPoint x: 112, startPoint y: 197, endPoint x: 119, endPoint y: 132, distance: 65.5
drag, startPoint x: 104, startPoint y: 194, endPoint x: 256, endPoint y: 150, distance: 158.6
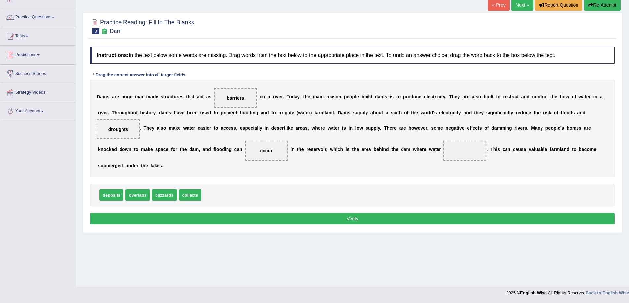
click at [491, 161] on div "D a m s a r e h u g e m a n - m a d e s t r u c t u r e s t h a t a c t a s bar…" at bounding box center [352, 128] width 524 height 97
drag, startPoint x: 196, startPoint y: 197, endPoint x: 478, endPoint y: 160, distance: 284.9
click at [512, 221] on button "Verify" at bounding box center [352, 218] width 524 height 11
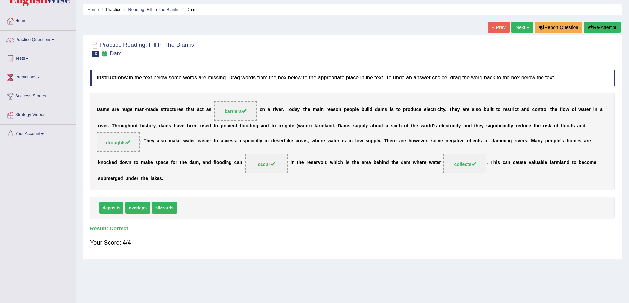
scroll to position [0, 0]
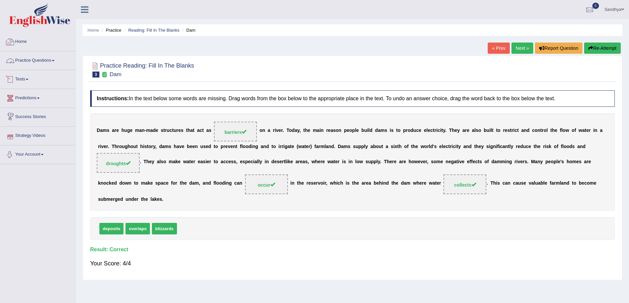
click at [42, 66] on link "Practice Questions" at bounding box center [37, 59] width 75 height 17
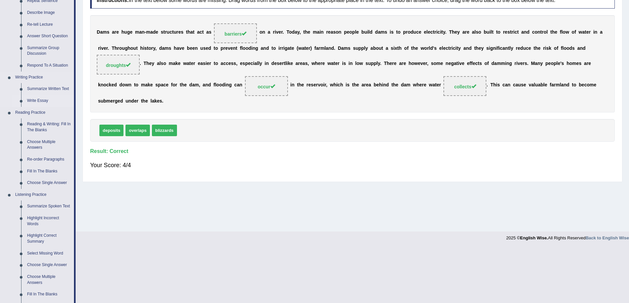
scroll to position [99, 0]
click at [46, 183] on link "Choose Single Answer" at bounding box center [49, 183] width 50 height 12
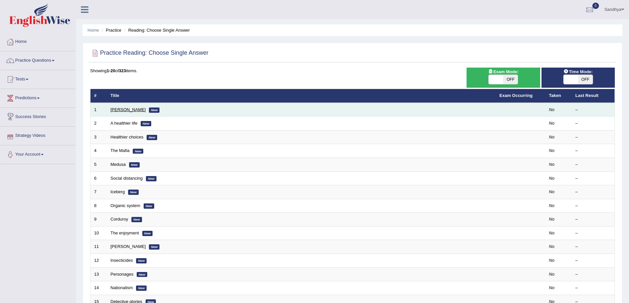
click at [112, 110] on link "[PERSON_NAME]" at bounding box center [128, 109] width 35 height 5
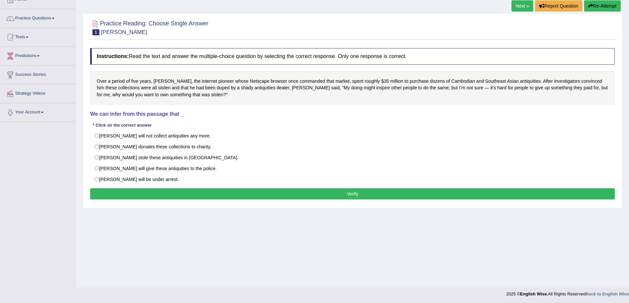
scroll to position [43, 0]
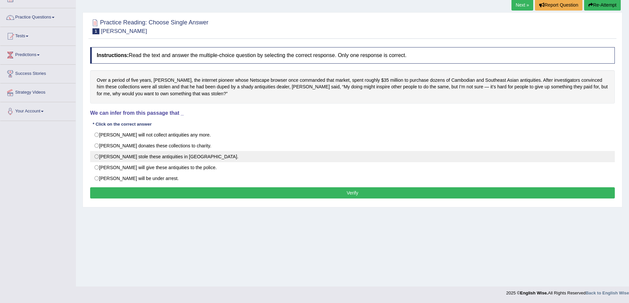
click at [175, 157] on label "[PERSON_NAME] stole these antiquities in [GEOGRAPHIC_DATA]." at bounding box center [352, 156] width 524 height 11
radio input "true"
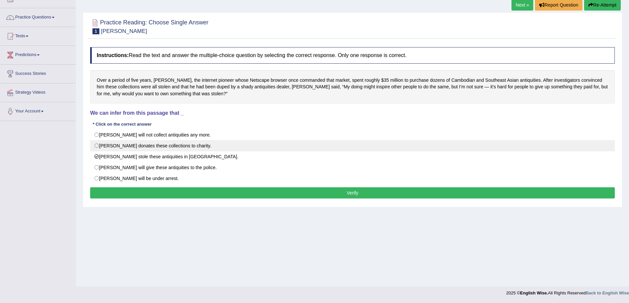
click at [155, 145] on label "[PERSON_NAME] donates these collections to charity." at bounding box center [352, 145] width 524 height 11
radio input "true"
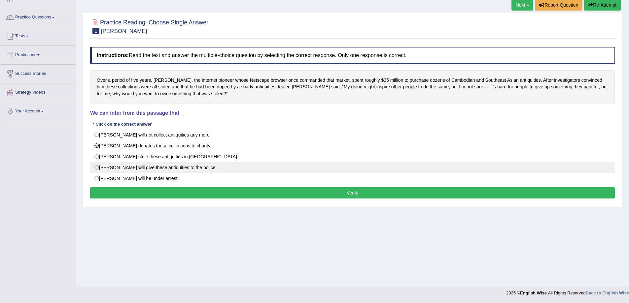
click at [153, 162] on label "[PERSON_NAME] will give these antiquities to the police." at bounding box center [352, 167] width 524 height 11
radio input "true"
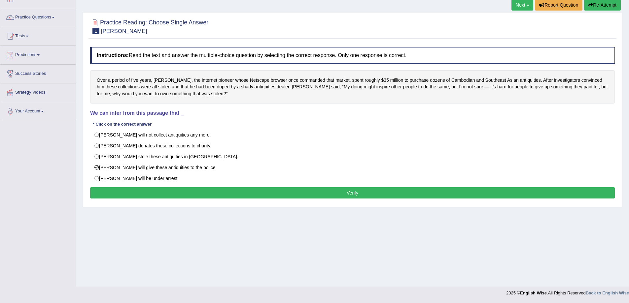
click at [379, 189] on button "Verify" at bounding box center [352, 192] width 524 height 11
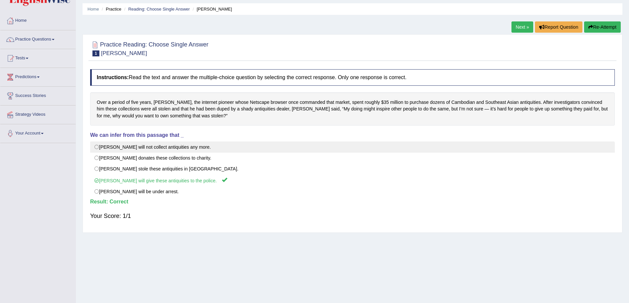
scroll to position [0, 0]
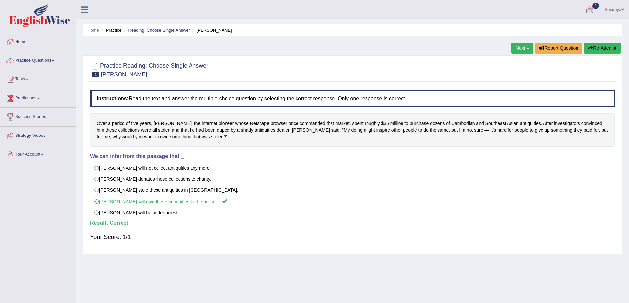
click at [512, 51] on link "Next »" at bounding box center [522, 48] width 22 height 11
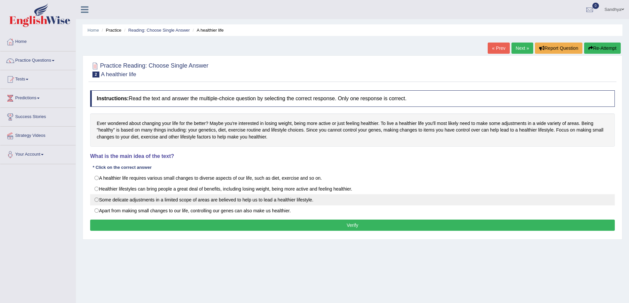
click at [275, 201] on label "Some delicate adjustments in a limited scope of areas are believed to help us t…" at bounding box center [352, 199] width 524 height 11
radio input "true"
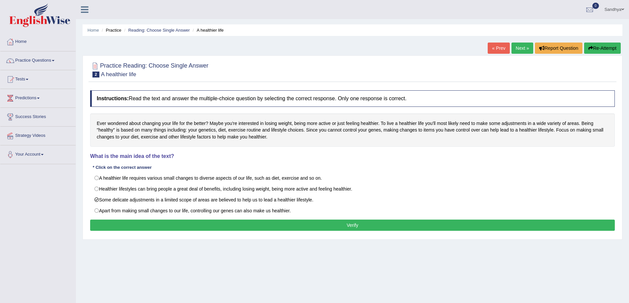
click at [410, 226] on button "Verify" at bounding box center [352, 225] width 524 height 11
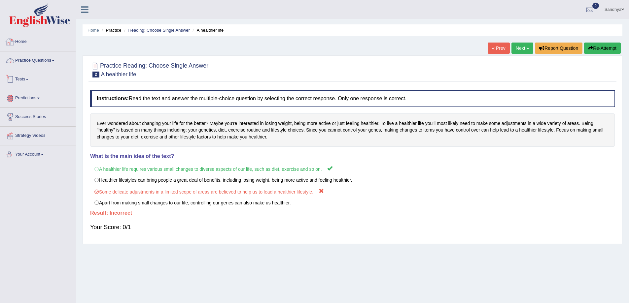
click at [37, 68] on link "Practice Questions" at bounding box center [37, 59] width 75 height 17
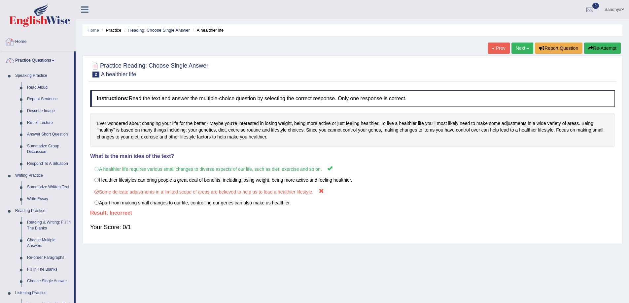
click at [26, 43] on link "Home" at bounding box center [37, 41] width 75 height 17
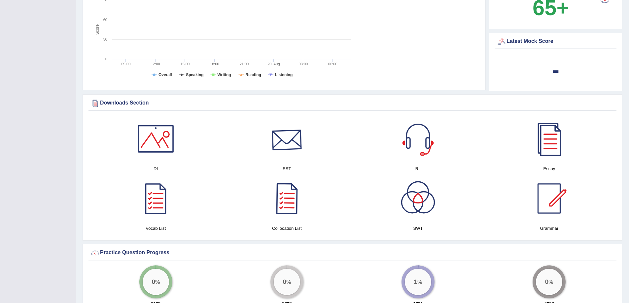
scroll to position [297, 0]
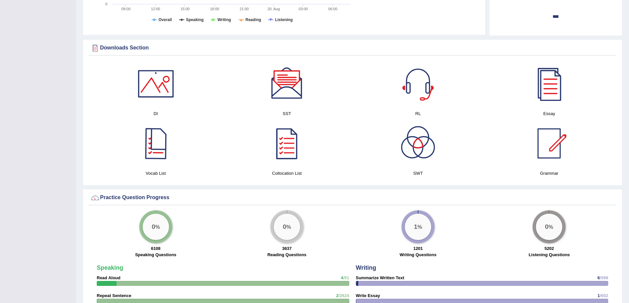
click at [167, 152] on div at bounding box center [156, 143] width 46 height 46
click at [291, 144] on div at bounding box center [287, 143] width 46 height 46
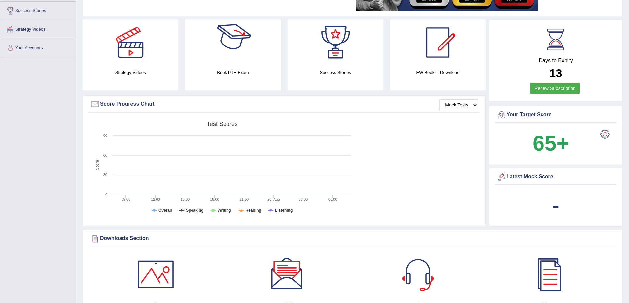
scroll to position [198, 0]
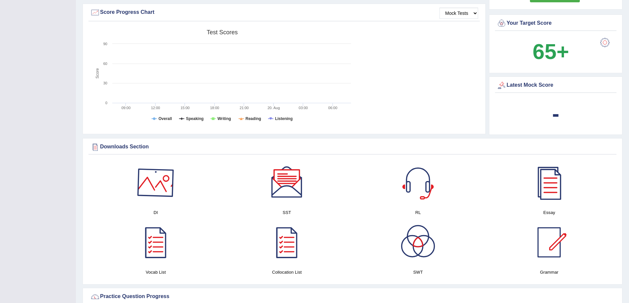
click at [147, 189] on div at bounding box center [156, 183] width 46 height 46
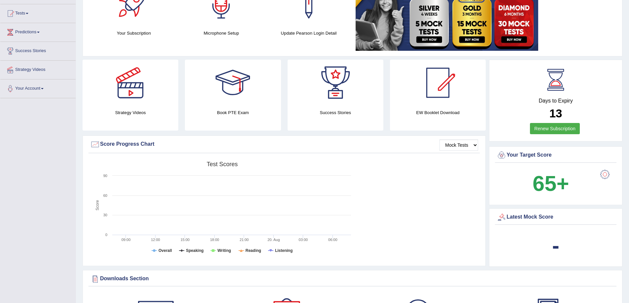
scroll to position [0, 0]
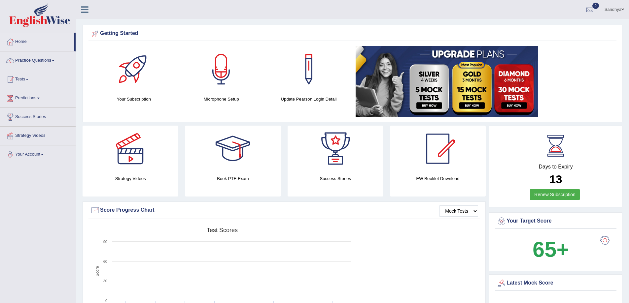
click at [39, 53] on link "Practice Questions" at bounding box center [37, 59] width 75 height 17
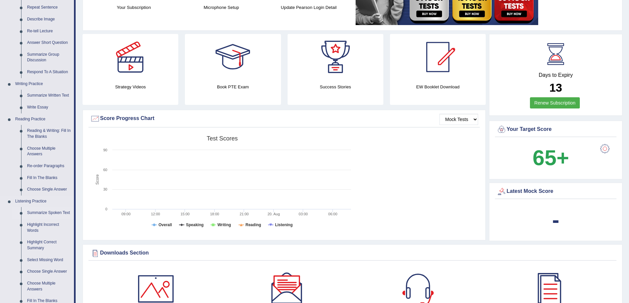
scroll to position [165, 0]
